Goal: Find specific page/section: Find specific page/section

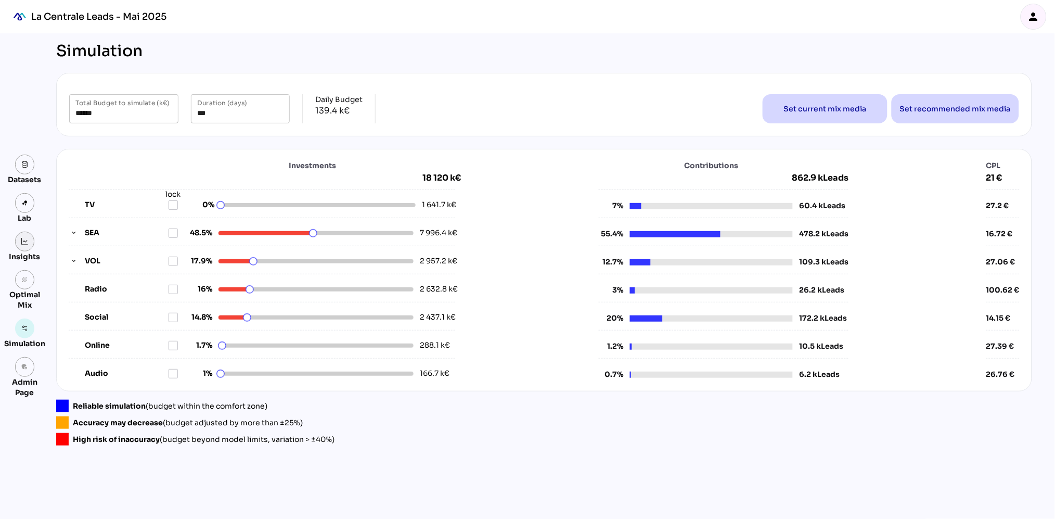
click at [20, 247] on link at bounding box center [25, 242] width 20 height 20
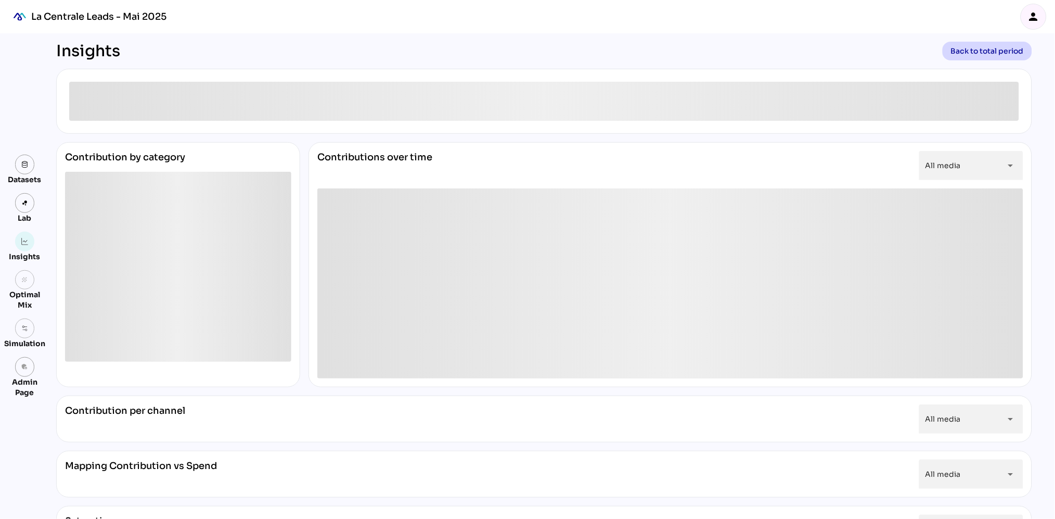
click at [1033, 13] on icon "person" at bounding box center [1034, 16] width 12 height 12
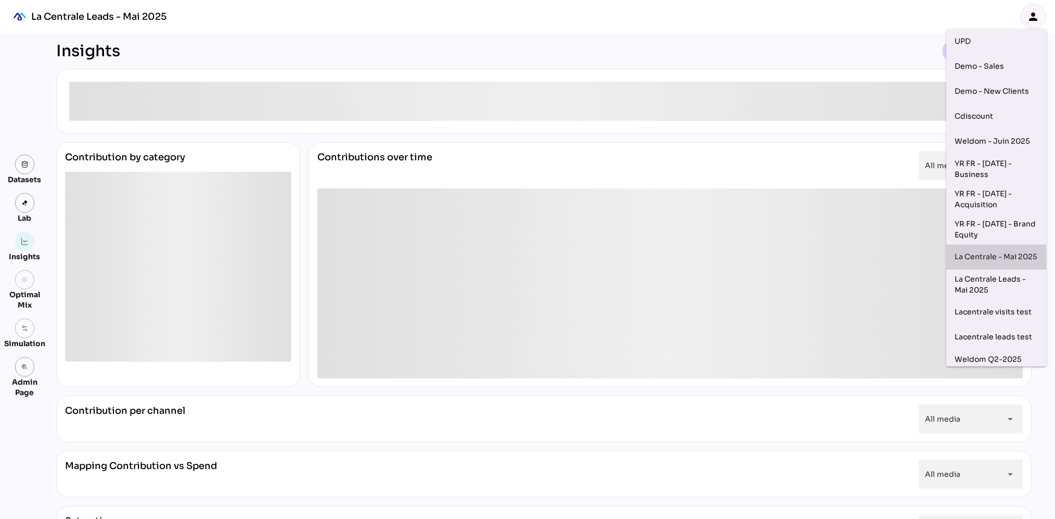
click at [994, 253] on div "La Centrale - Mai 2025" at bounding box center [996, 257] width 83 height 17
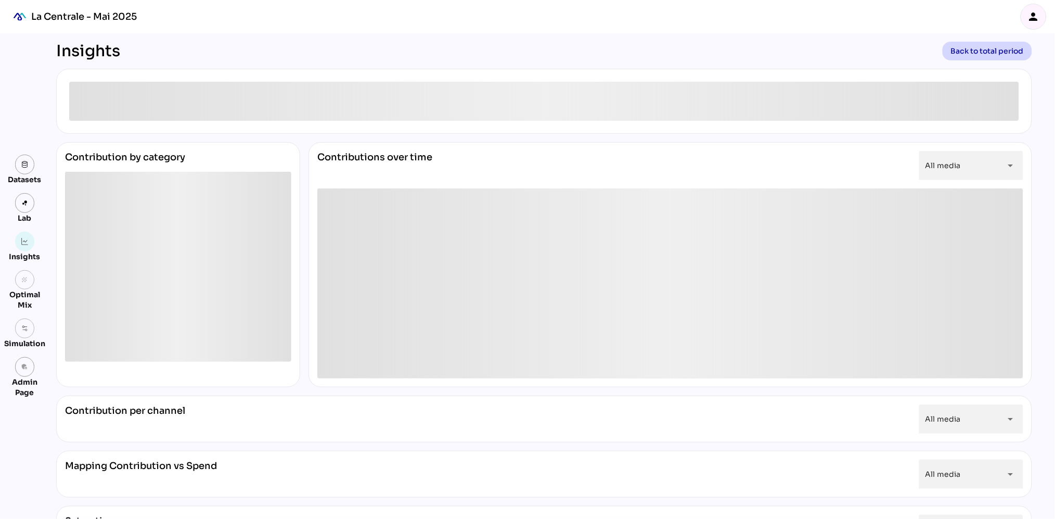
click at [1037, 19] on icon "person" at bounding box center [1034, 16] width 12 height 12
click at [854, 21] on div "La Centrale - Mai 2025 person" at bounding box center [527, 16] width 1055 height 33
click at [1038, 15] on icon "person" at bounding box center [1034, 16] width 12 height 12
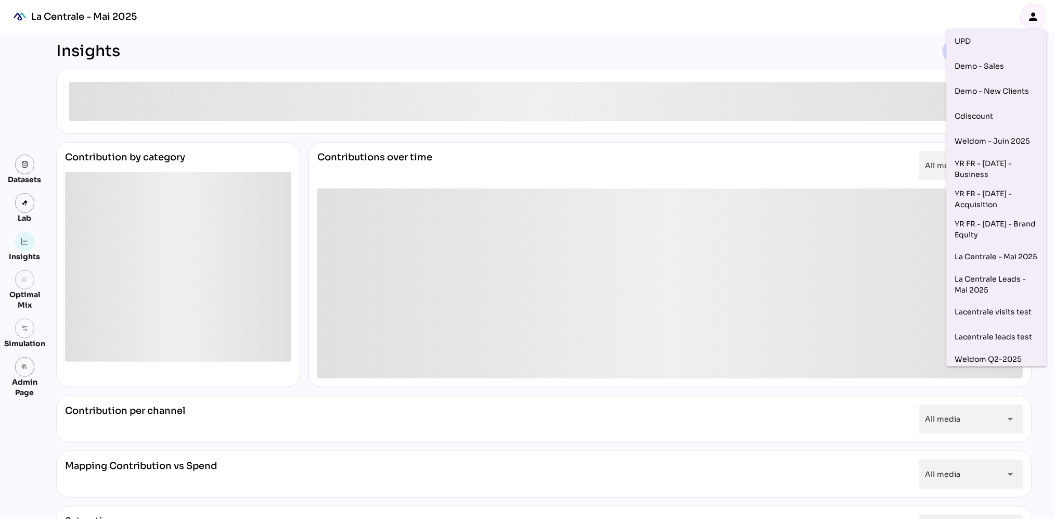
click at [829, 37] on div "Insights Back to total period Contribution by category Contributions over time …" at bounding box center [544, 392] width 993 height 718
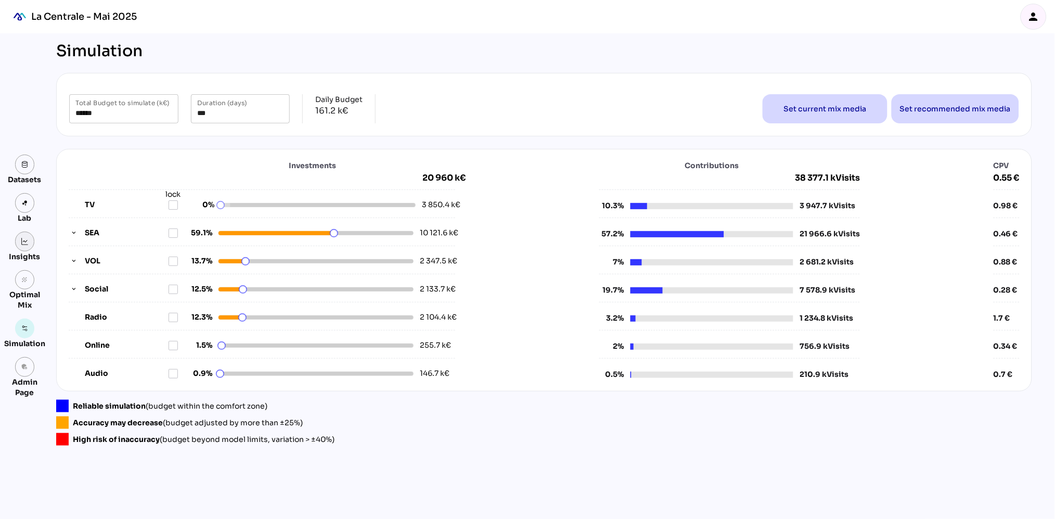
click at [25, 246] on link at bounding box center [25, 242] width 20 height 20
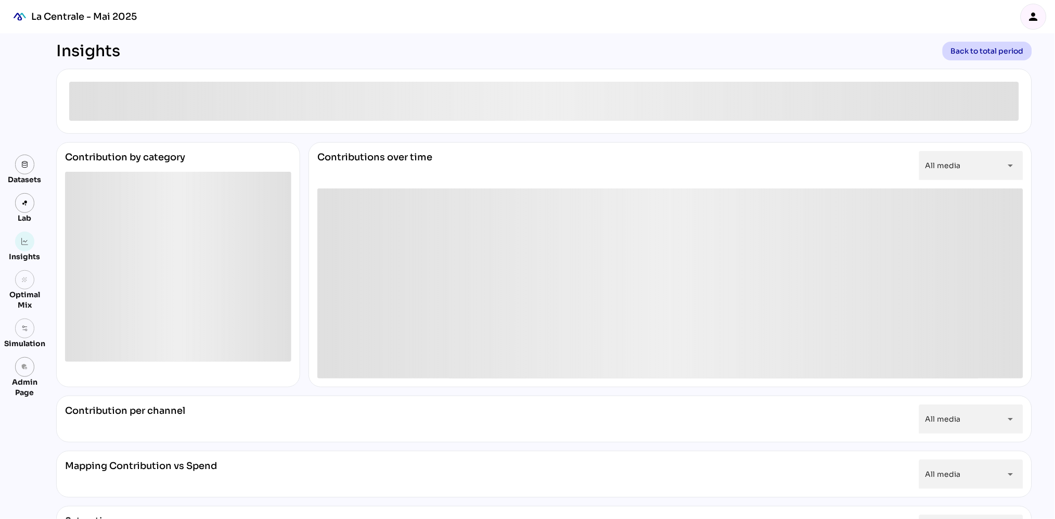
click at [1038, 21] on icon "person" at bounding box center [1034, 16] width 12 height 12
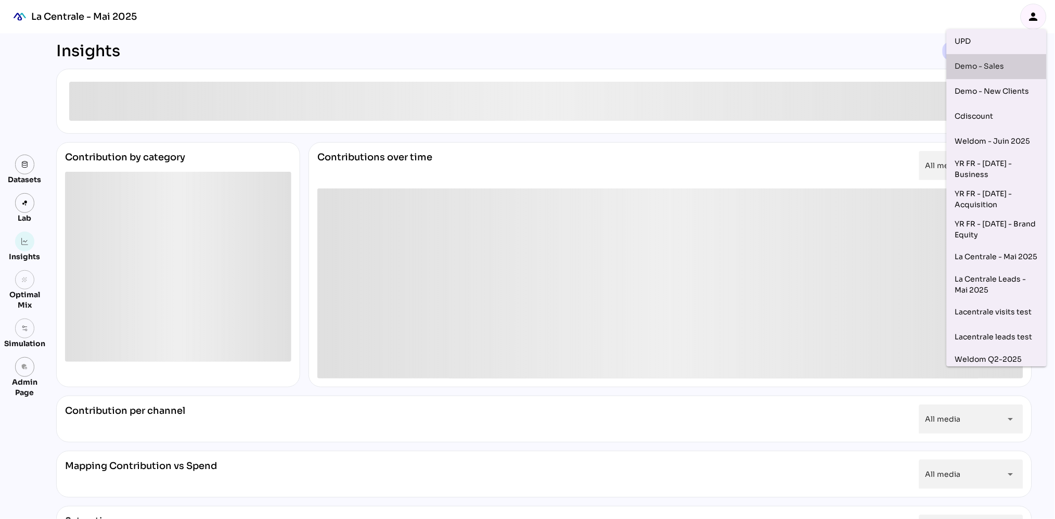
click at [1010, 79] on div "Demo - Sales" at bounding box center [997, 91] width 100 height 25
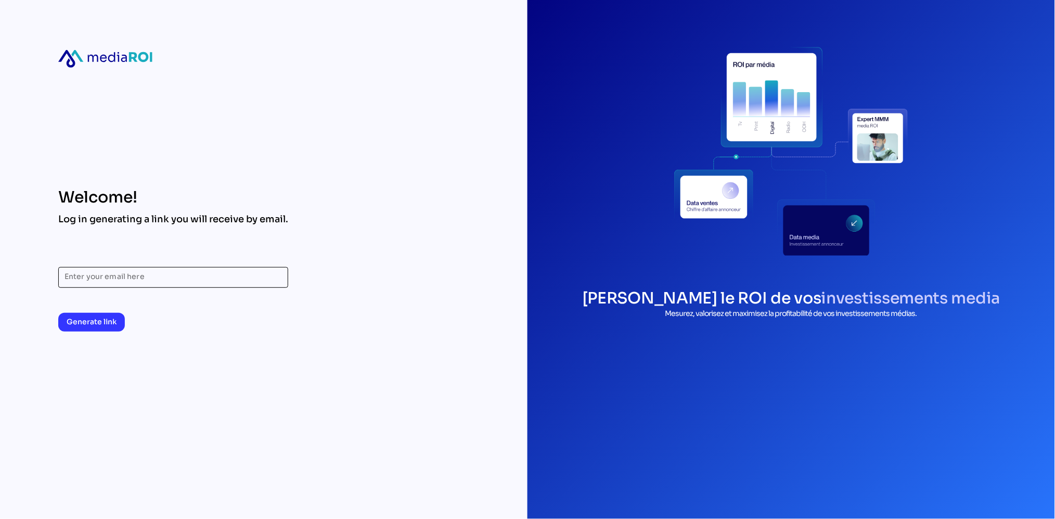
click at [138, 272] on input "Enter your email here" at bounding box center [173, 277] width 217 height 21
type input "**********"
click at [86, 322] on span "Generate link" at bounding box center [92, 321] width 50 height 12
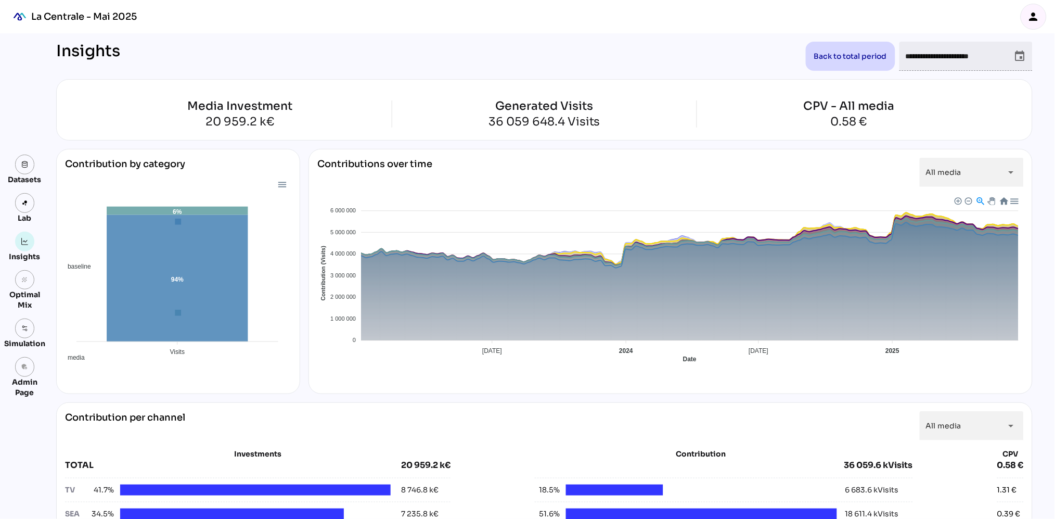
click at [1041, 17] on div "person" at bounding box center [1033, 16] width 25 height 25
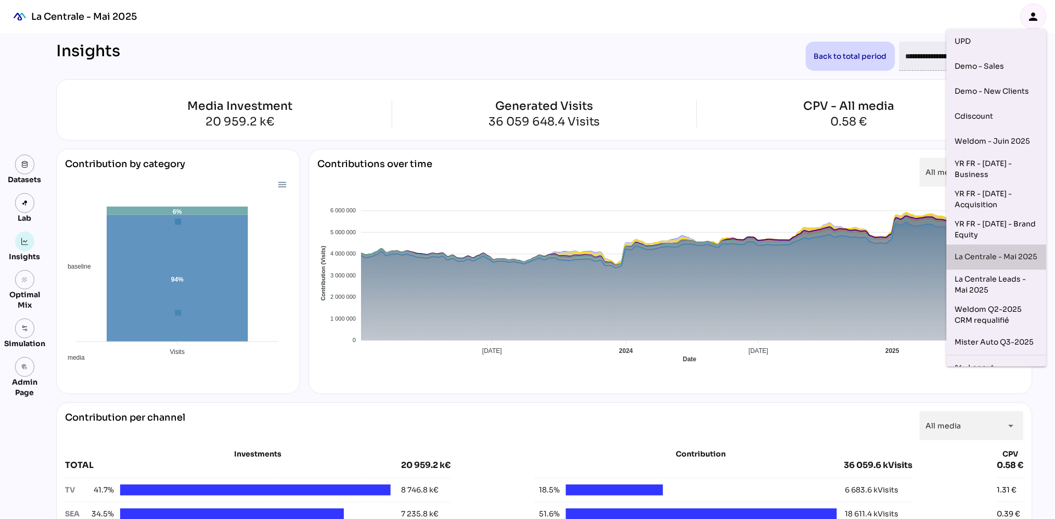
click at [983, 259] on div "La Centrale - Mai 2025" at bounding box center [996, 257] width 83 height 17
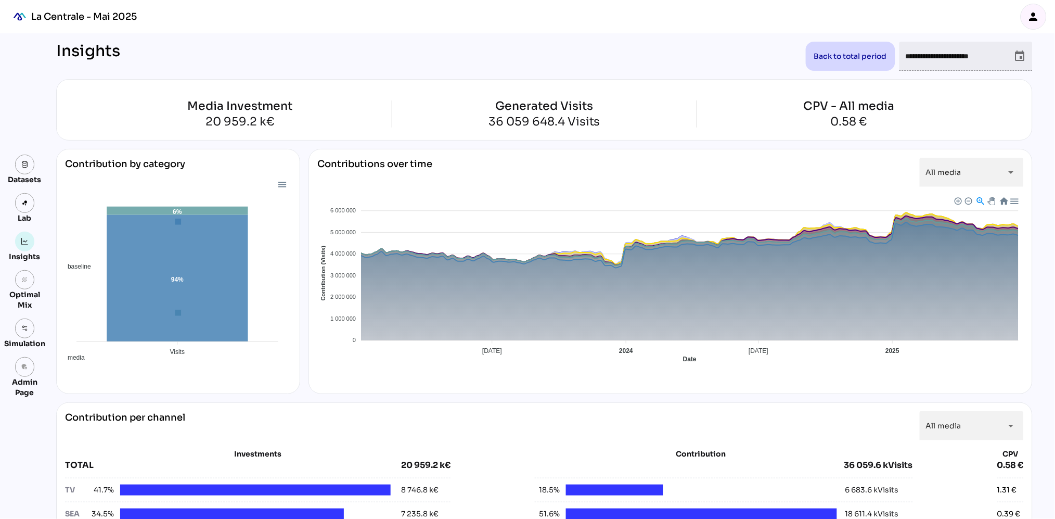
click at [955, 62] on input "**********" at bounding box center [957, 56] width 102 height 29
click at [1020, 60] on icon "event" at bounding box center [1020, 56] width 12 height 12
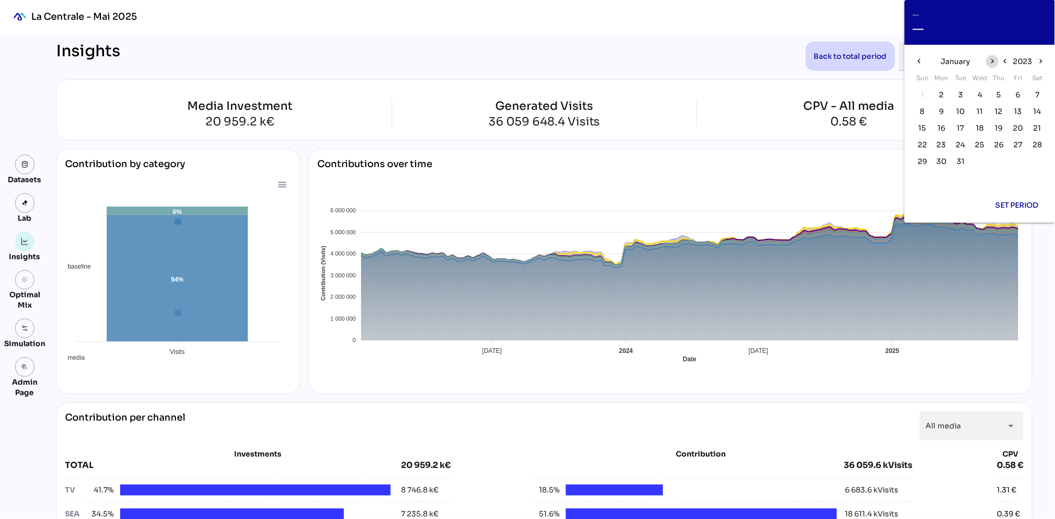
click at [994, 66] on span "chevron_right" at bounding box center [992, 61] width 12 height 12
click at [1035, 64] on span "chevron_right" at bounding box center [1041, 61] width 12 height 12
click at [1005, 62] on icon "chevron_left" at bounding box center [1004, 61] width 9 height 9
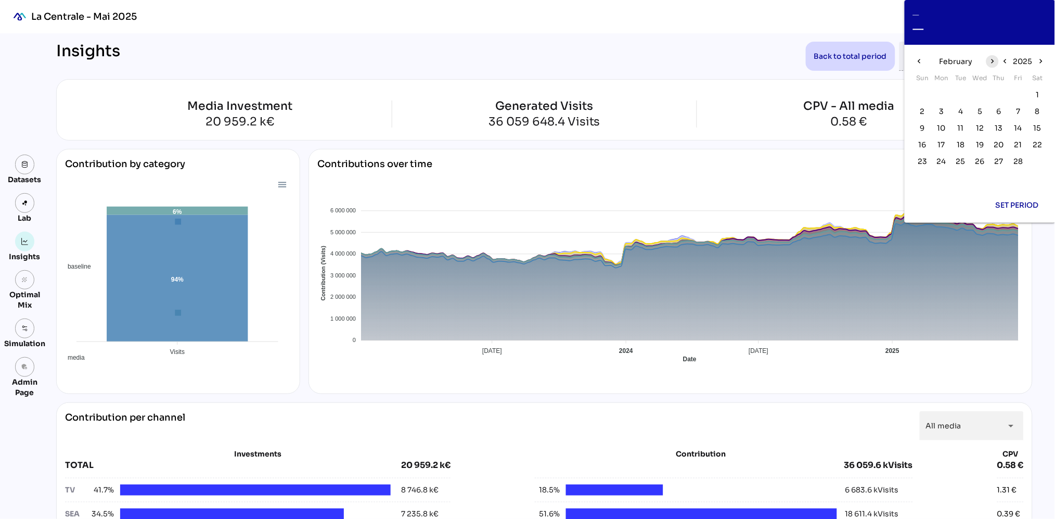
click at [994, 60] on icon "chevron_right" at bounding box center [992, 61] width 9 height 9
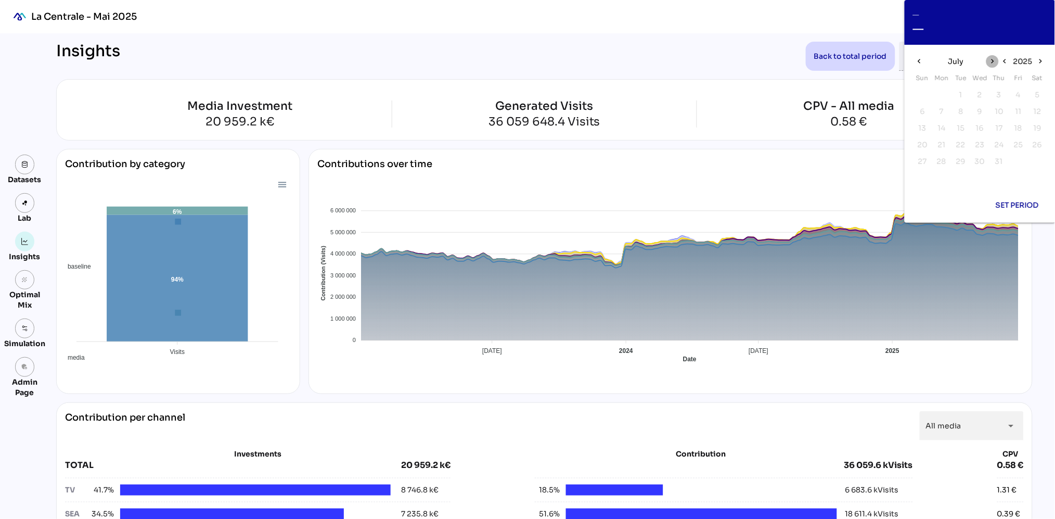
click at [994, 60] on icon "chevron_right" at bounding box center [992, 61] width 9 height 9
click at [914, 61] on span "chevron_left" at bounding box center [919, 61] width 12 height 12
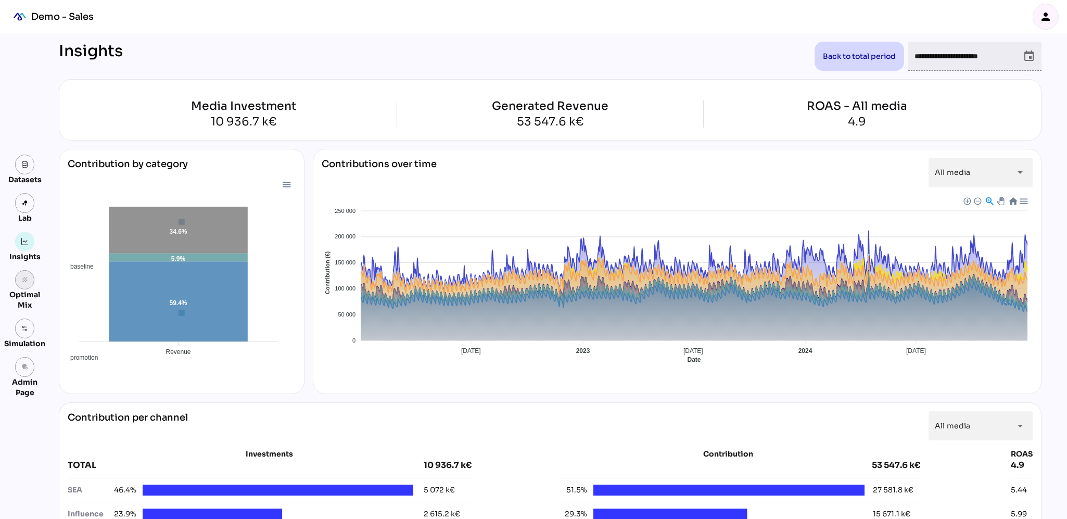
click at [23, 283] on link "grain" at bounding box center [25, 280] width 20 height 20
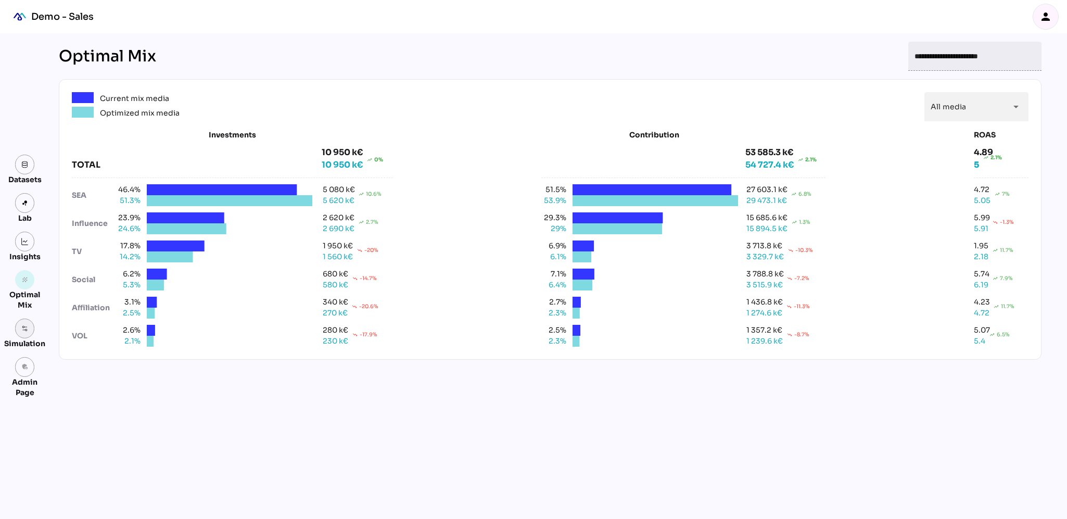
click at [22, 329] on img at bounding box center [24, 328] width 7 height 7
